Goal: Transaction & Acquisition: Purchase product/service

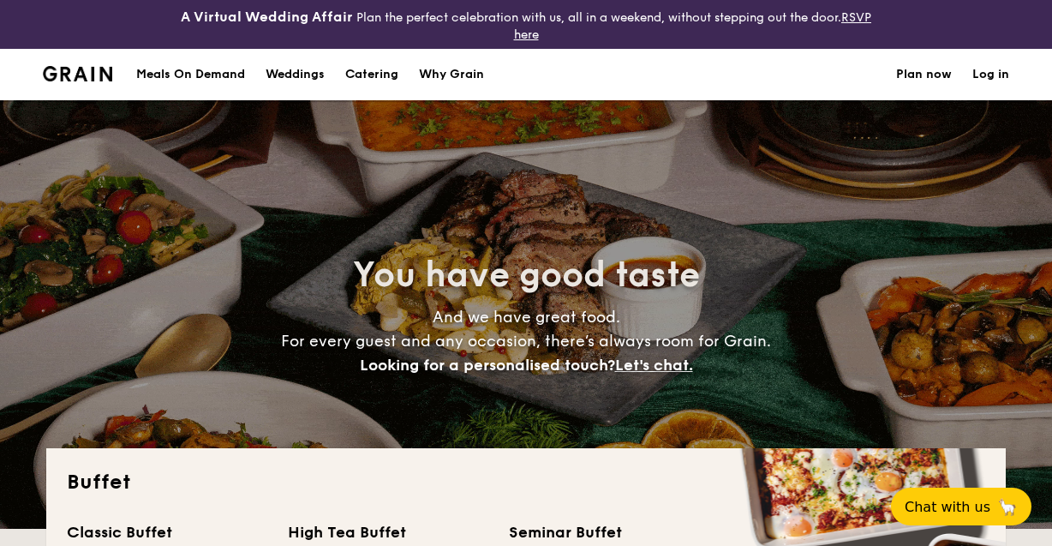
select select
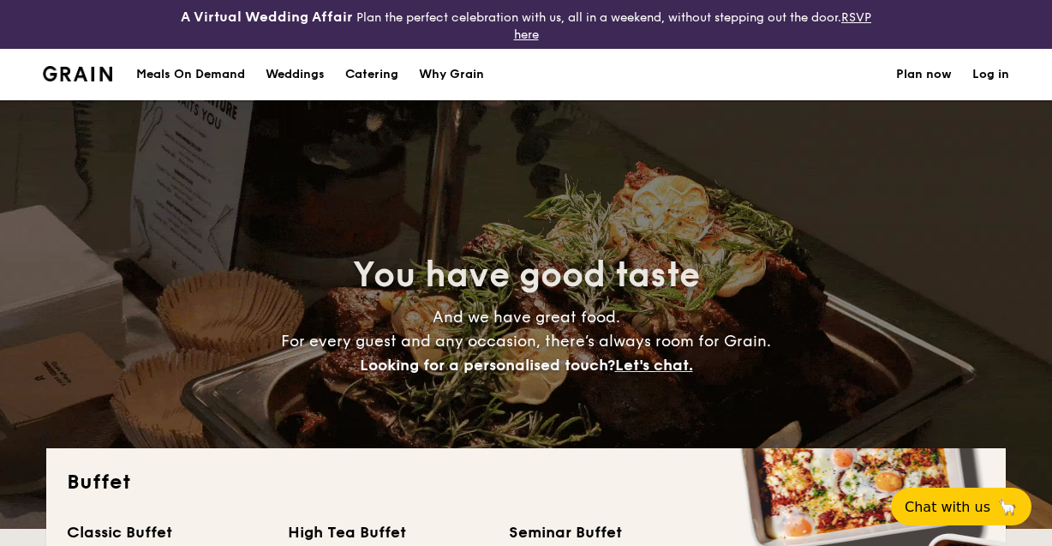
click at [189, 70] on div "Meals On Demand" at bounding box center [190, 74] width 109 height 51
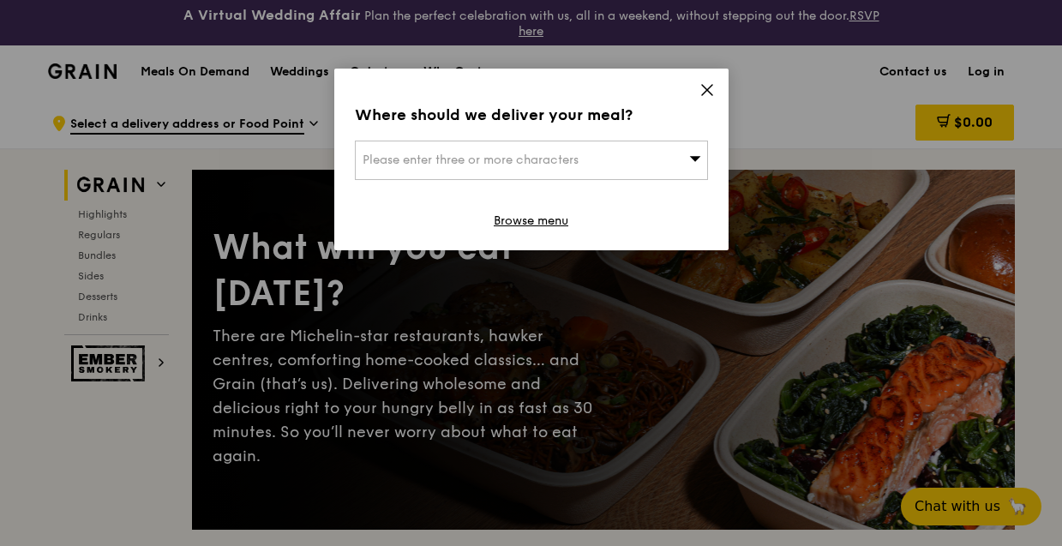
click at [713, 93] on icon at bounding box center [706, 89] width 15 height 15
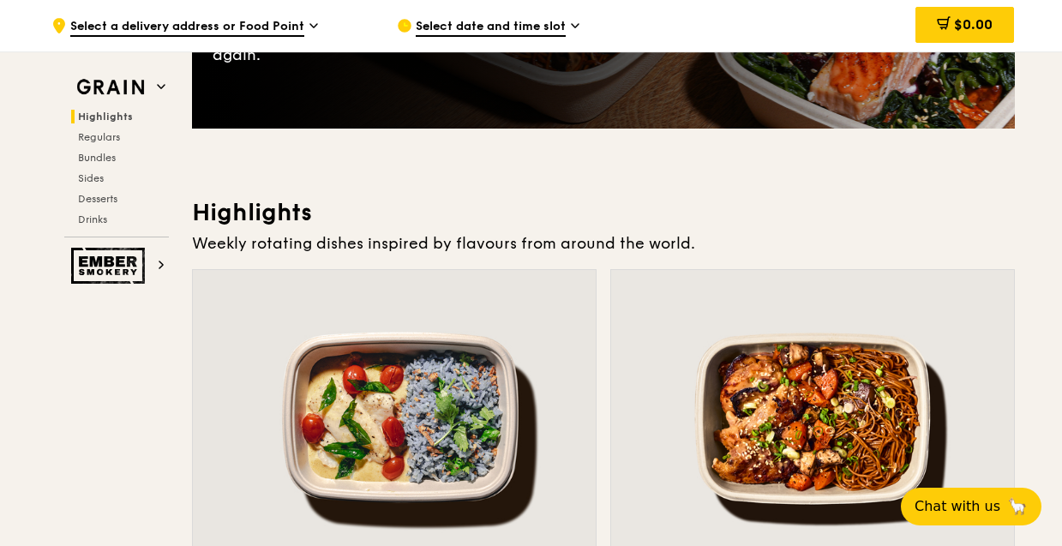
scroll to position [629, 0]
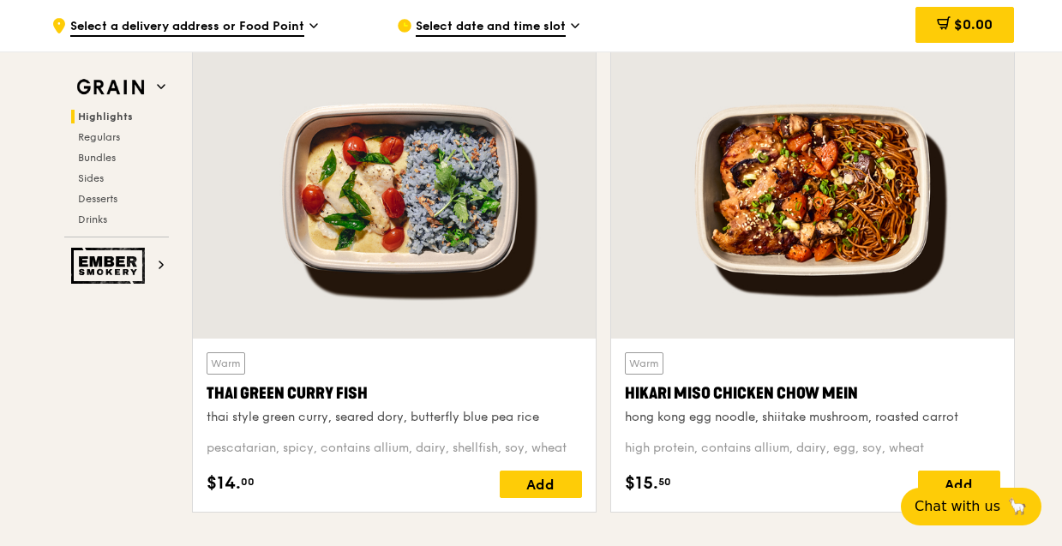
click at [450, 266] on div at bounding box center [394, 189] width 403 height 297
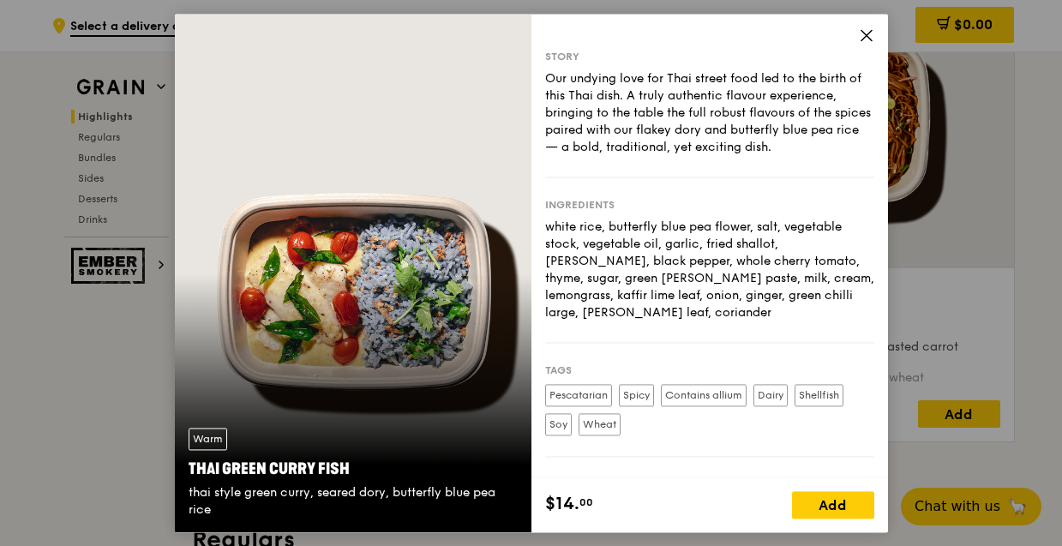
scroll to position [800, 0]
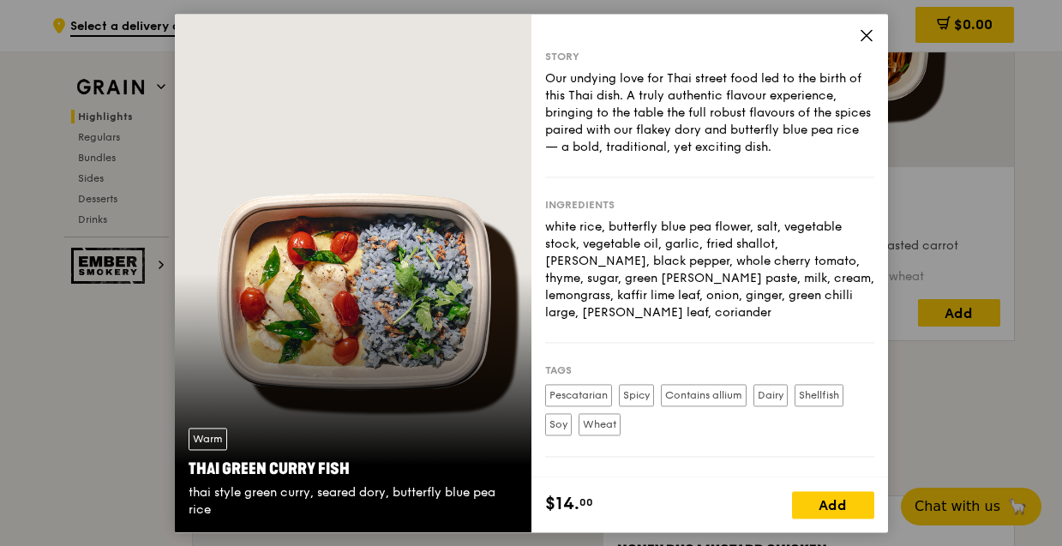
click at [872, 32] on icon at bounding box center [866, 34] width 15 height 15
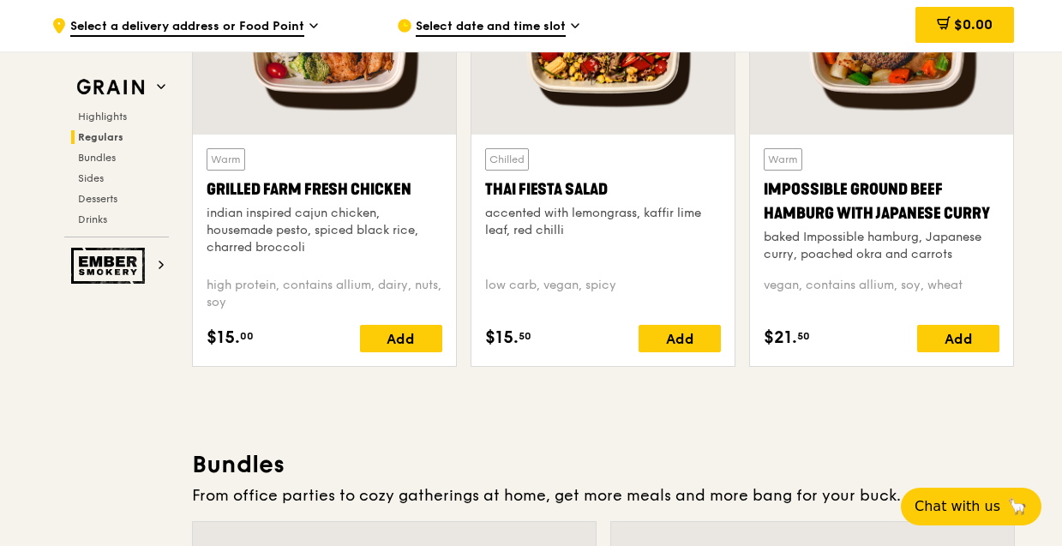
scroll to position [2230, 0]
